Goal: Task Accomplishment & Management: Manage account settings

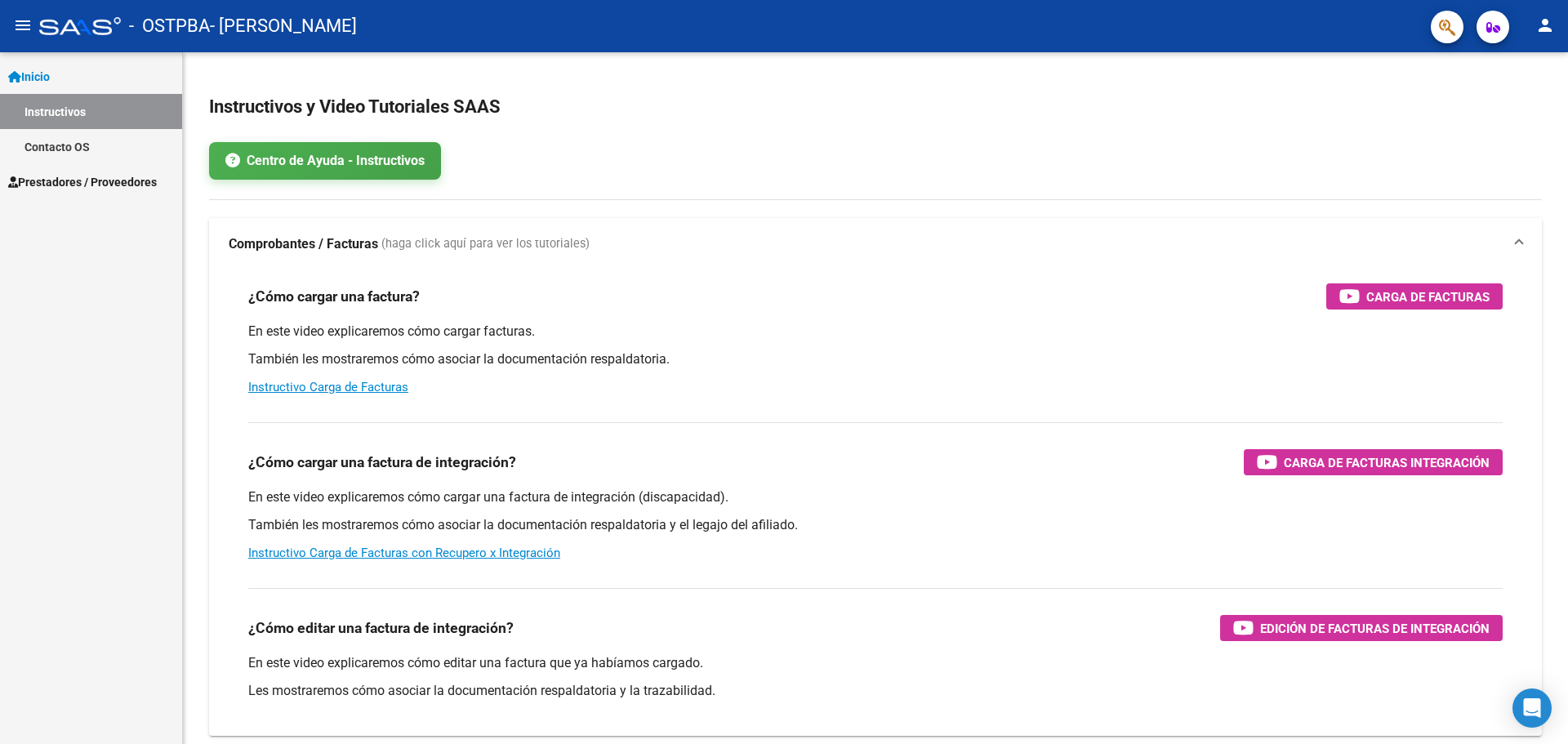
click at [1536, 30] on mat-icon "person" at bounding box center [1545, 26] width 20 height 20
click at [1500, 87] on button "person Mi Perfil" at bounding box center [1511, 68] width 99 height 39
